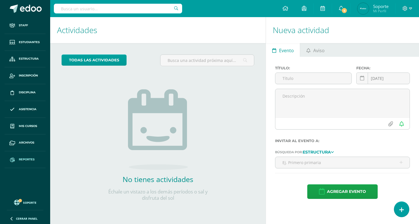
click at [28, 158] on span "Reportes" at bounding box center [27, 159] width 16 height 5
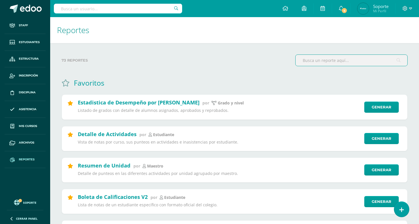
click at [337, 62] on input "text" at bounding box center [351, 60] width 112 height 11
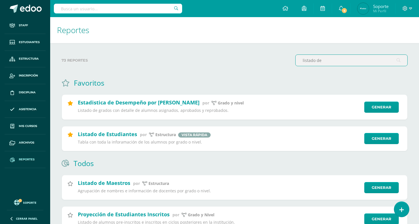
type input "listado de"
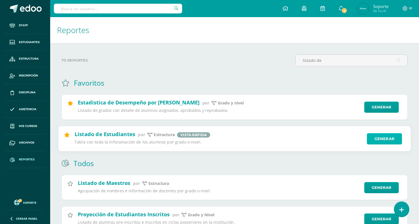
click at [387, 143] on link "Generar" at bounding box center [384, 138] width 35 height 11
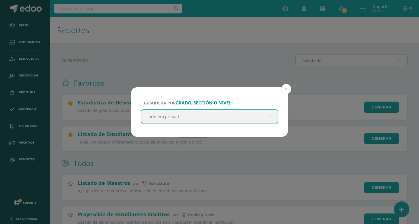
type input "primero primaria"
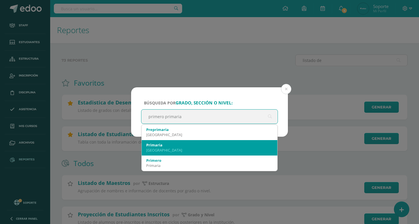
click at [177, 150] on div "Colegio Internacional de Guatemala" at bounding box center [209, 149] width 126 height 5
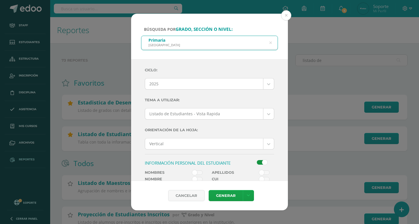
scroll to position [153, 0]
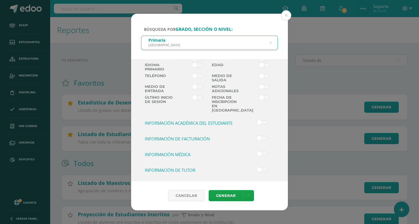
click at [263, 133] on div "Ciclo: 2025 2025 2024 2023 2022 2021 2020 2019 Tema a Utilizar: Listado de Estu…" at bounding box center [209, 44] width 129 height 266
click at [263, 136] on span at bounding box center [262, 138] width 11 height 5
click at [0, 0] on input "checkbox" at bounding box center [0, 0] width 0 height 0
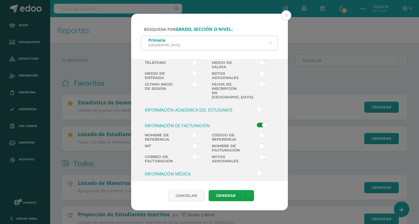
scroll to position [167, 0]
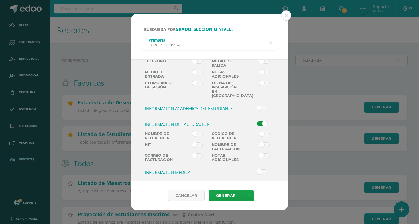
click at [190, 134] on label at bounding box center [193, 136] width 34 height 11
click at [0, 0] on input "checkbox" at bounding box center [0, 0] width 0 height 0
click at [248, 187] on div "Cancelar Generar Descargar como HTML Descargar como PDF Descargar como XLS" at bounding box center [209, 195] width 157 height 29
click at [248, 191] on link at bounding box center [248, 195] width 11 height 11
click at [250, 155] on link "Descargar como HTML" at bounding box center [248, 158] width 61 height 9
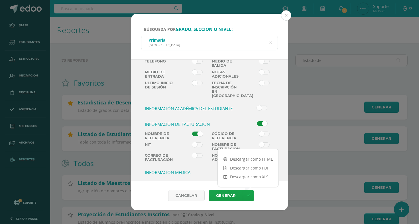
click at [263, 121] on span at bounding box center [262, 123] width 11 height 5
click at [0, 0] on input "checkbox" at bounding box center [0, 0] width 0 height 0
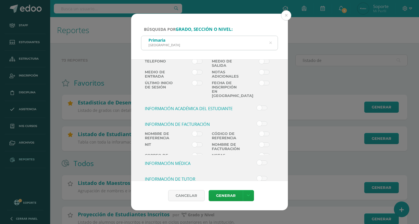
scroll to position [153, 0]
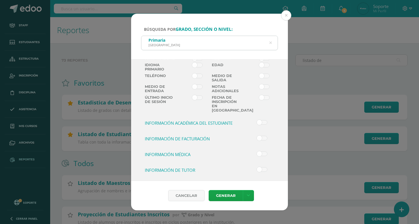
click at [236, 189] on div "Cancelar Generar" at bounding box center [209, 195] width 157 height 29
click at [234, 195] on link "Generar" at bounding box center [225, 195] width 34 height 11
click at [280, 13] on div "Búsqueda por grado, sección o nivel: Primaria Colegio Internacional de Guatemal…" at bounding box center [209, 112] width 419 height 224
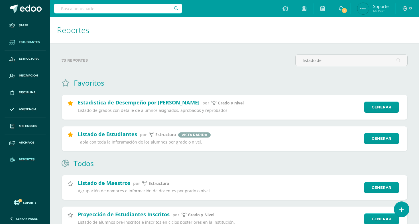
click at [33, 45] on link "Estudiantes" at bounding box center [25, 42] width 41 height 17
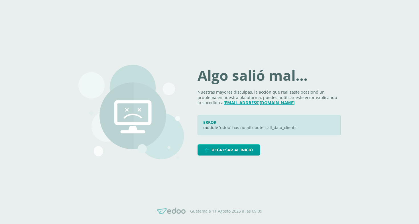
click at [336, 117] on icon at bounding box center [335, 118] width 5 height 5
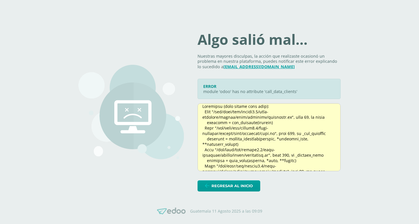
scroll to position [84, 0]
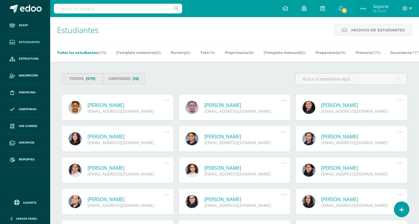
click at [106, 108] on link "Joan Abdalla Padilla" at bounding box center [125, 105] width 76 height 7
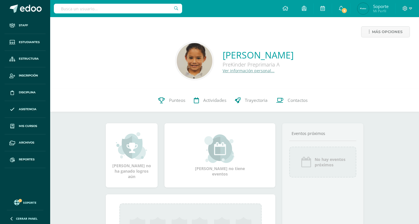
click at [259, 70] on link "Ver información personal..." at bounding box center [248, 70] width 52 height 5
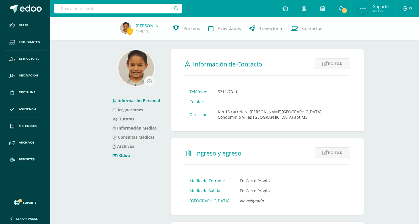
click at [121, 154] on link "Odoo" at bounding box center [121, 154] width 17 height 5
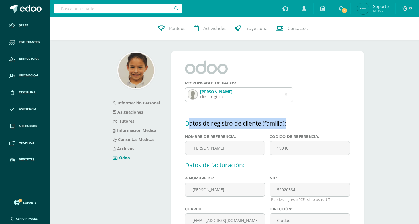
drag, startPoint x: 187, startPoint y: 123, endPoint x: 295, endPoint y: 122, distance: 107.7
click at [295, 122] on h2 "Datos de registro de cliente (familia):" at bounding box center [267, 123] width 165 height 11
drag, startPoint x: 295, startPoint y: 122, endPoint x: 179, endPoint y: 121, distance: 116.5
click at [179, 121] on div "Responsable de pagos: Abdalla Padilla Cliente registrado Datos de registro de c…" at bounding box center [267, 192] width 192 height 282
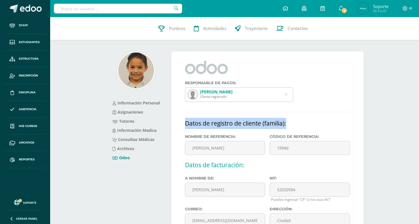
copy h2 "Datos de registro de cliente (familia):"
click at [268, 52] on div "Responsable de pagos: Abdalla Padilla Cliente registrado Datos de registro de c…" at bounding box center [267, 192] width 192 height 282
